Goal: Information Seeking & Learning: Find contact information

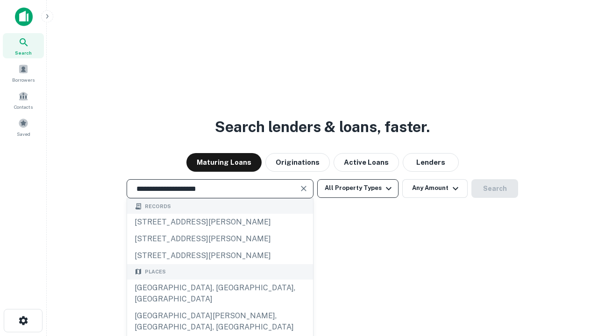
type input "**********"
click at [358, 188] on button "All Property Types" at bounding box center [357, 188] width 81 height 19
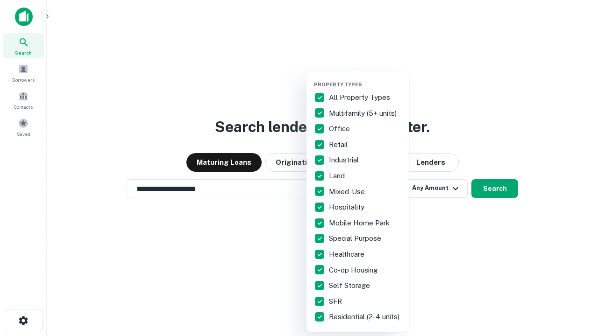
click at [365, 78] on button "button" at bounding box center [365, 78] width 103 height 0
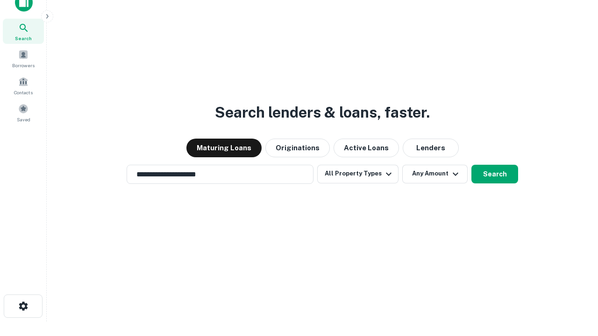
scroll to position [6, 113]
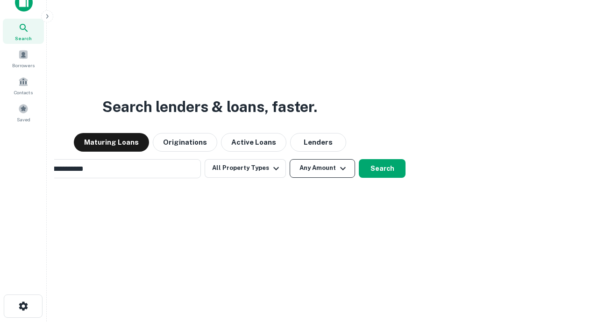
click at [290, 159] on button "Any Amount" at bounding box center [322, 168] width 65 height 19
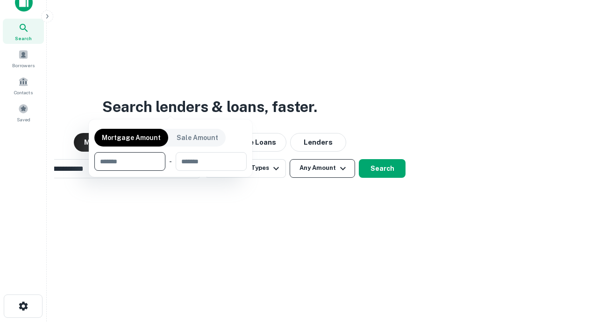
scroll to position [15, 0]
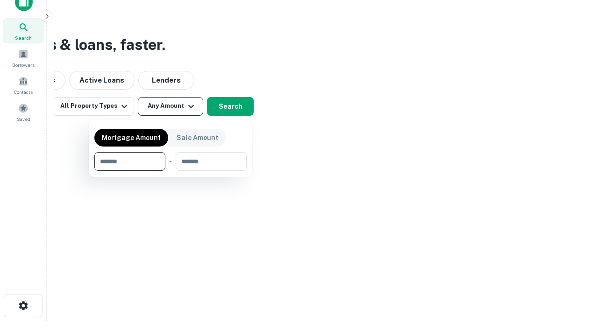
type input "*******"
click at [170, 171] on button "button" at bounding box center [170, 171] width 152 height 0
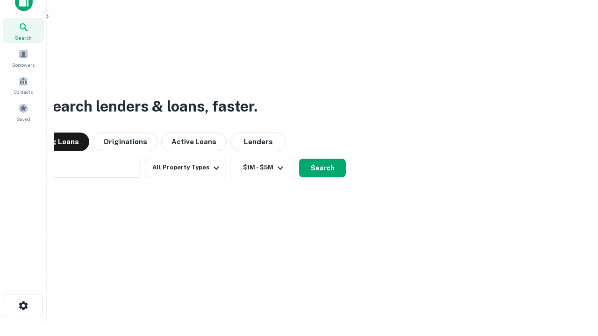
scroll to position [14, 0]
click at [299, 159] on button "Search" at bounding box center [322, 168] width 47 height 19
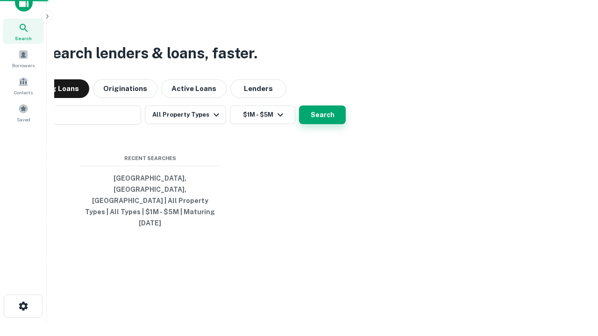
scroll to position [15, 0]
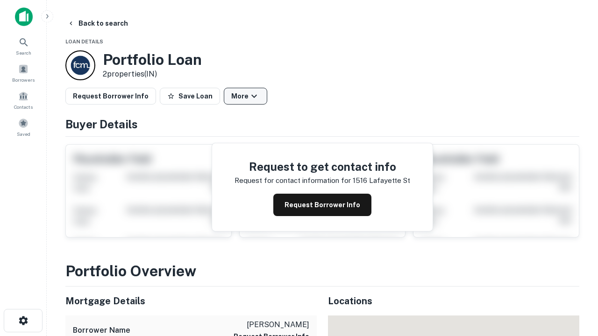
click at [245, 96] on button "More" at bounding box center [245, 96] width 43 height 17
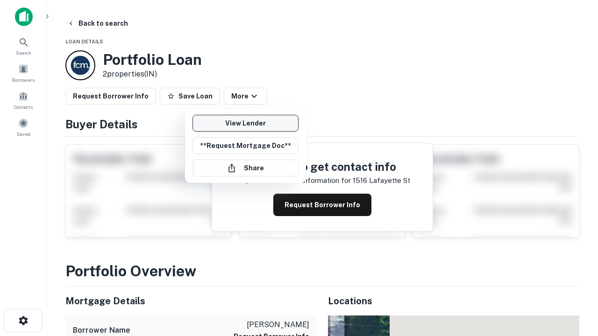
click at [245, 123] on link "View Lender" at bounding box center [245, 123] width 106 height 17
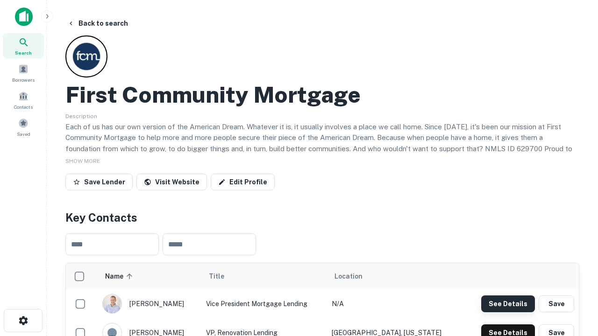
click at [508, 304] on button "See Details" at bounding box center [508, 304] width 54 height 17
click at [23, 321] on icon "button" at bounding box center [23, 320] width 11 height 11
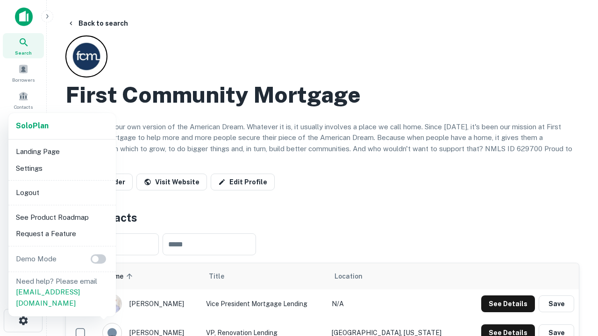
click at [62, 192] on li "Logout" at bounding box center [62, 193] width 100 height 17
